Goal: Find specific page/section: Find specific page/section

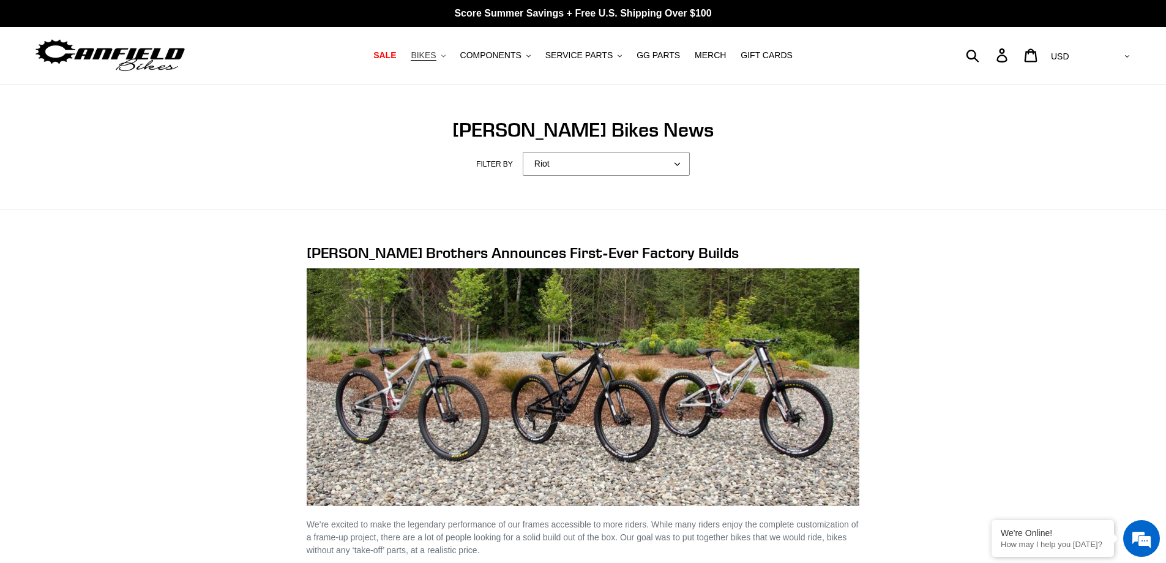
click at [436, 52] on span "BIKES" at bounding box center [423, 55] width 25 height 10
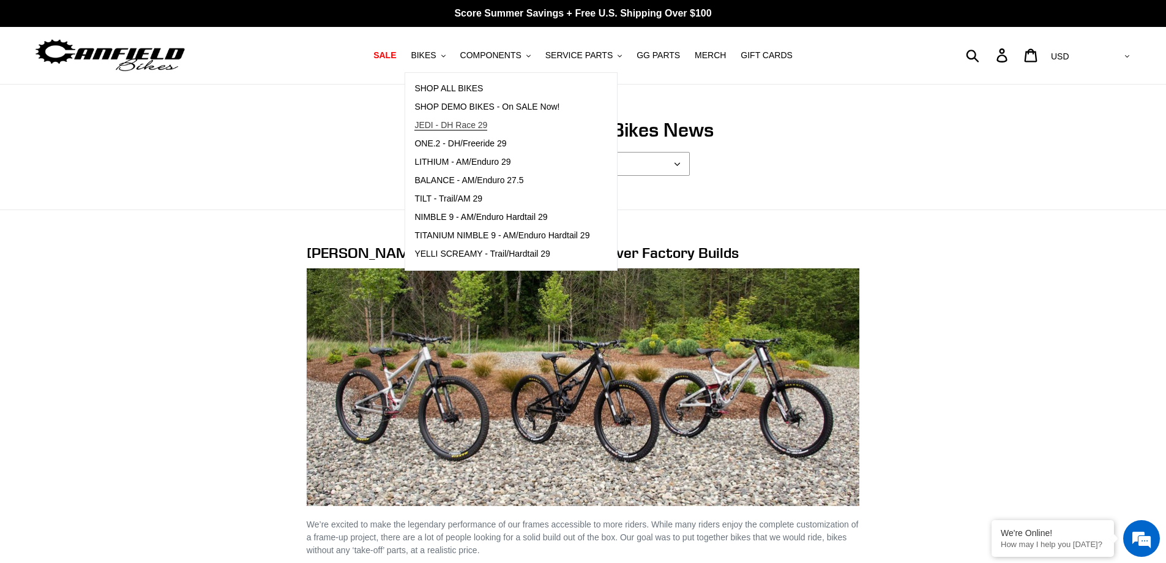
click at [435, 125] on span "JEDI - DH Race 29" at bounding box center [450, 125] width 73 height 10
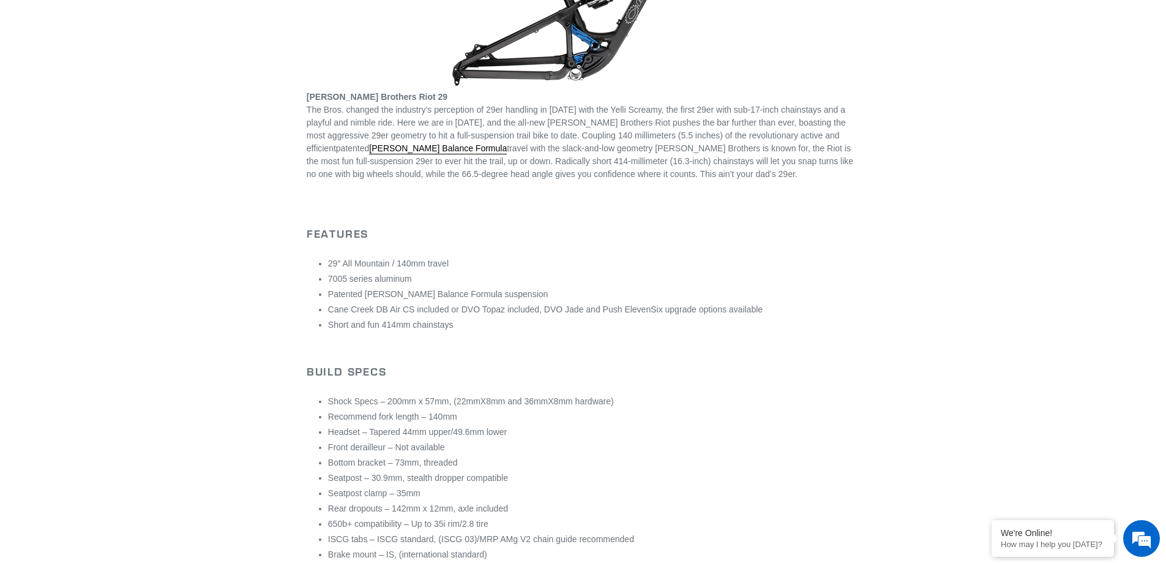
scroll to position [313, 0]
